Goal: Information Seeking & Learning: Learn about a topic

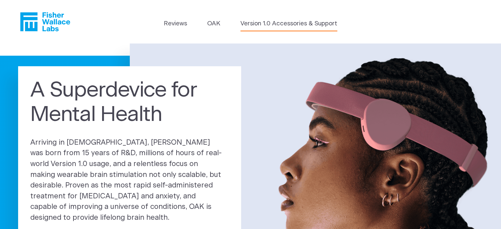
click at [292, 23] on link "Version 1.0 Accessories & Support" at bounding box center [288, 23] width 97 height 9
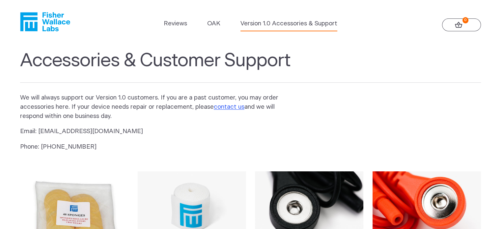
click at [50, 22] on icon "Fisher Wallace" at bounding box center [47, 21] width 45 height 19
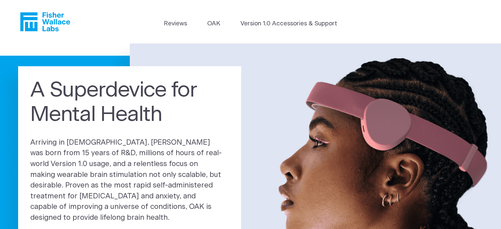
click at [57, 26] on icon "Fisher Wallace" at bounding box center [45, 21] width 50 height 19
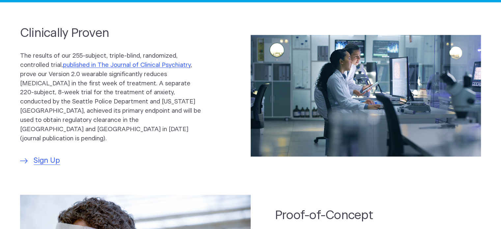
scroll to position [329, 0]
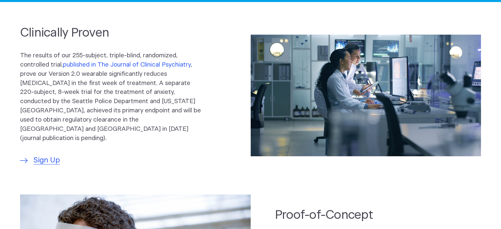
click at [148, 65] on link "published in The Journal of Clinical Psychiatry" at bounding box center [127, 65] width 128 height 6
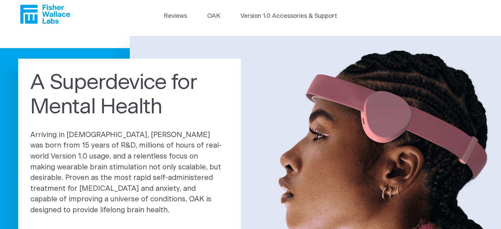
scroll to position [0, 0]
